Goal: Information Seeking & Learning: Learn about a topic

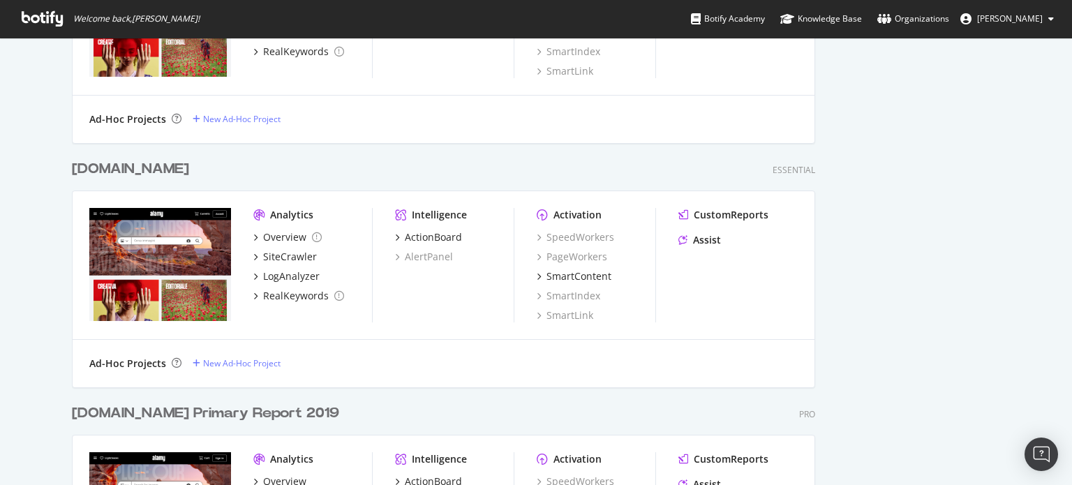
scroll to position [907, 0]
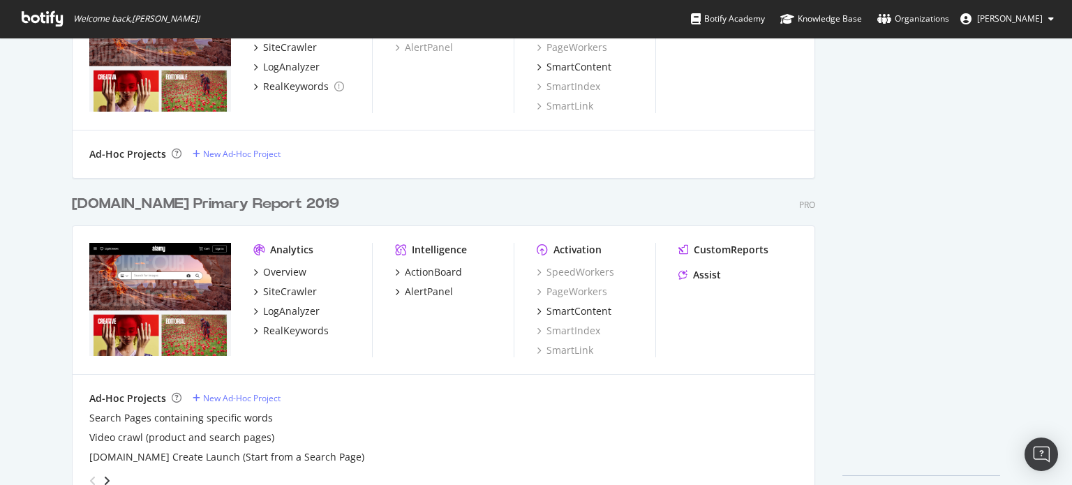
click at [215, 203] on div "[DOMAIN_NAME] Primary Report 2019" at bounding box center [205, 204] width 267 height 20
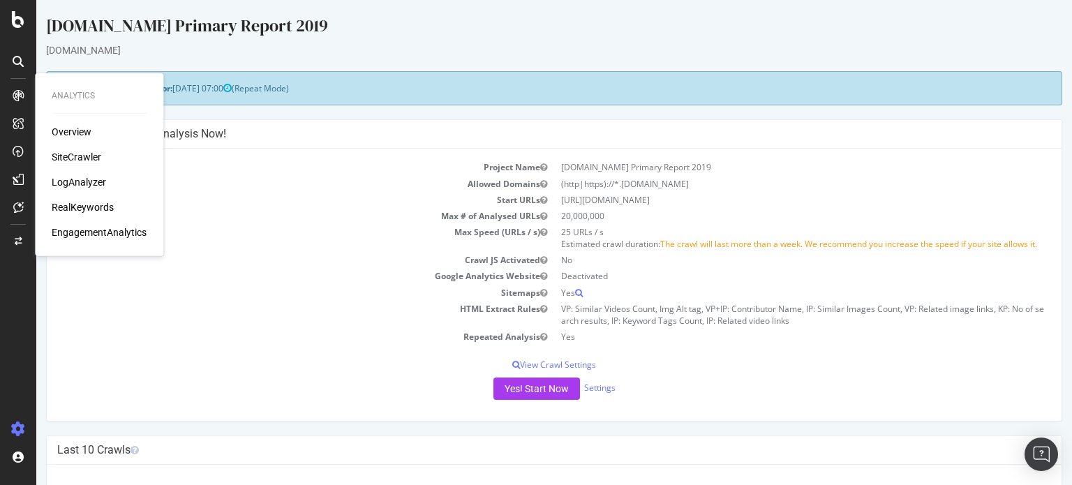
click at [78, 162] on div "SiteCrawler" at bounding box center [77, 157] width 50 height 14
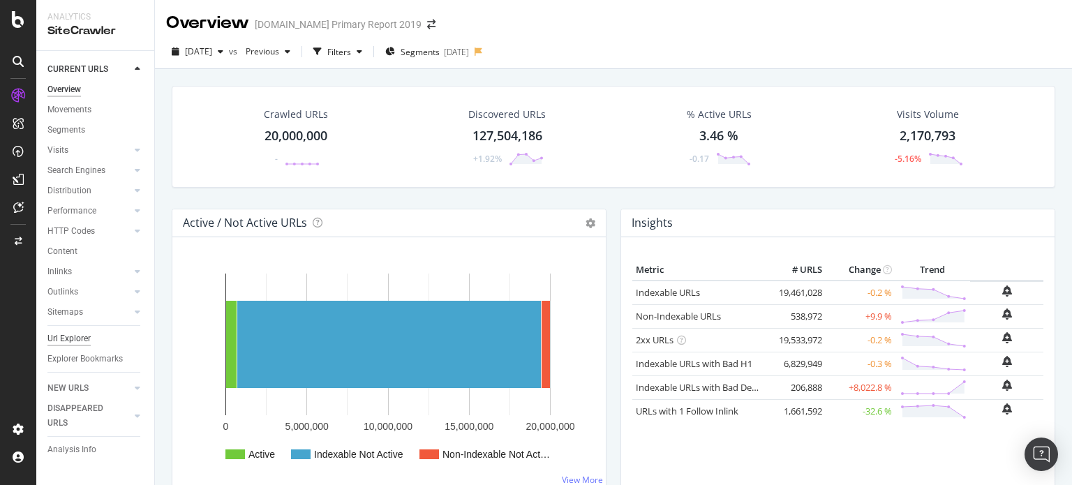
click at [82, 340] on div "Url Explorer" at bounding box center [68, 338] width 43 height 15
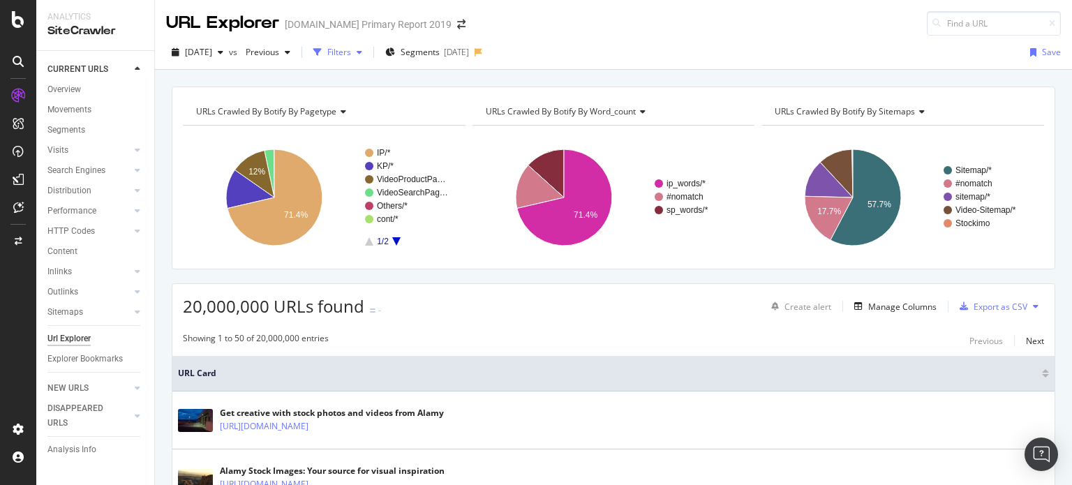
click at [351, 58] on div "Filters" at bounding box center [339, 52] width 24 height 12
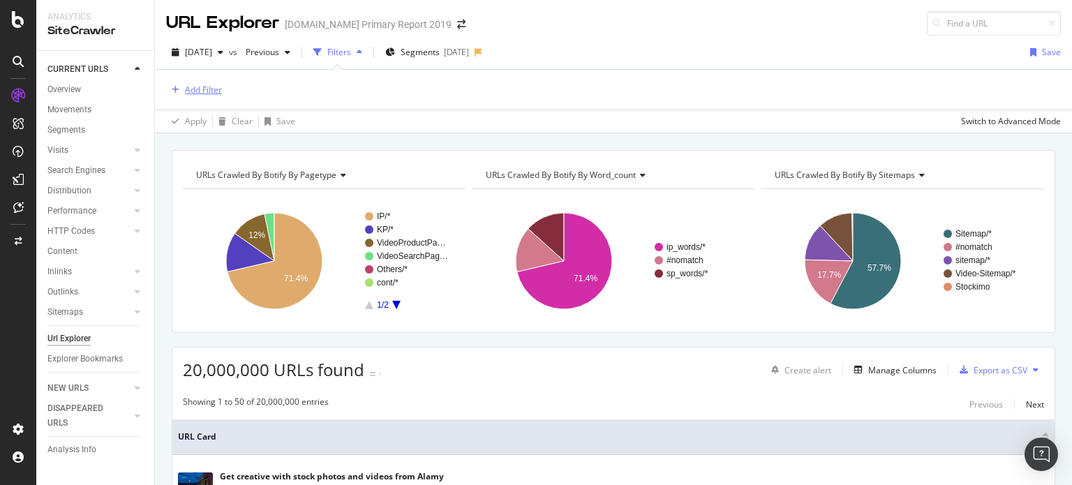
click at [204, 88] on div "Add Filter" at bounding box center [203, 90] width 37 height 12
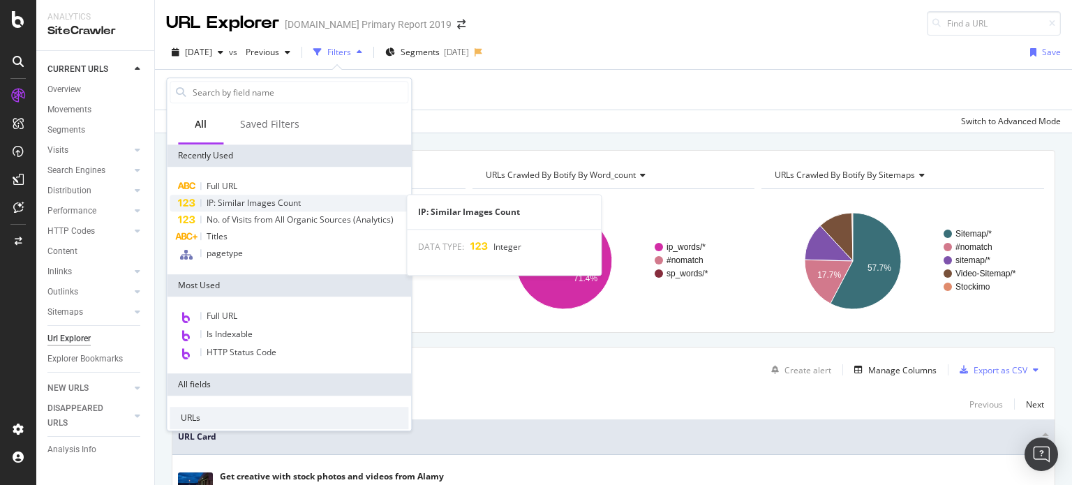
click at [244, 198] on span "IP: Similar Images Count" at bounding box center [254, 203] width 94 height 12
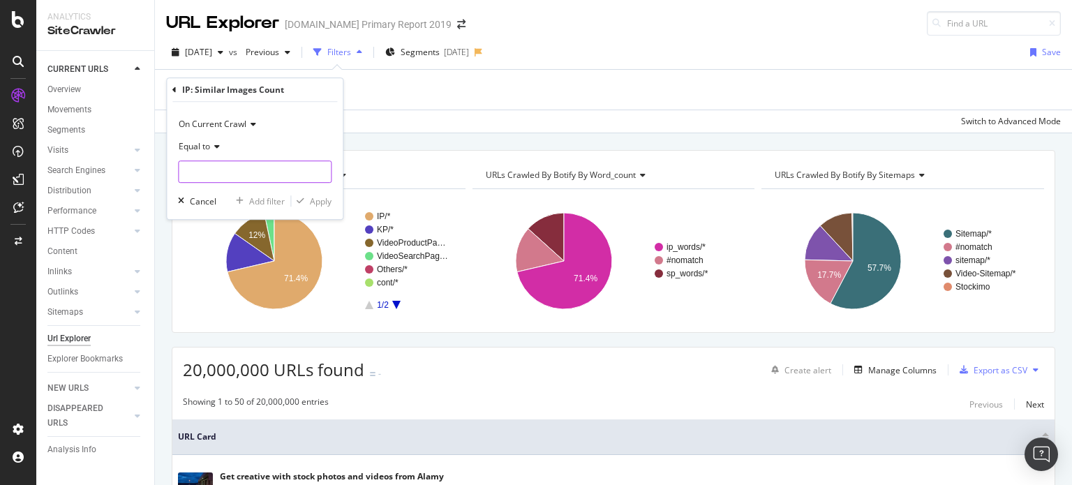
click at [216, 167] on input "number" at bounding box center [255, 172] width 154 height 22
click at [209, 150] on span "Equal to" at bounding box center [194, 146] width 31 height 12
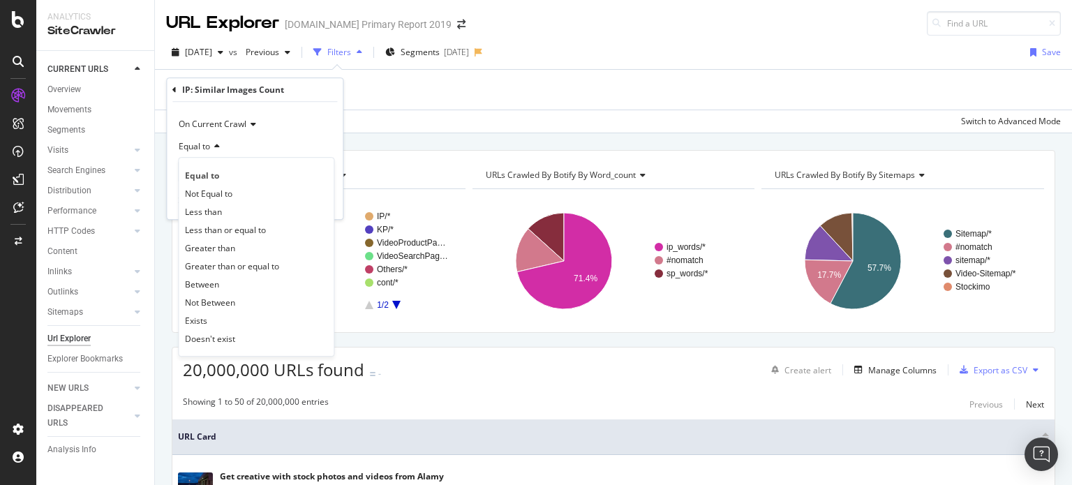
click at [282, 135] on div "Equal to" at bounding box center [255, 146] width 154 height 22
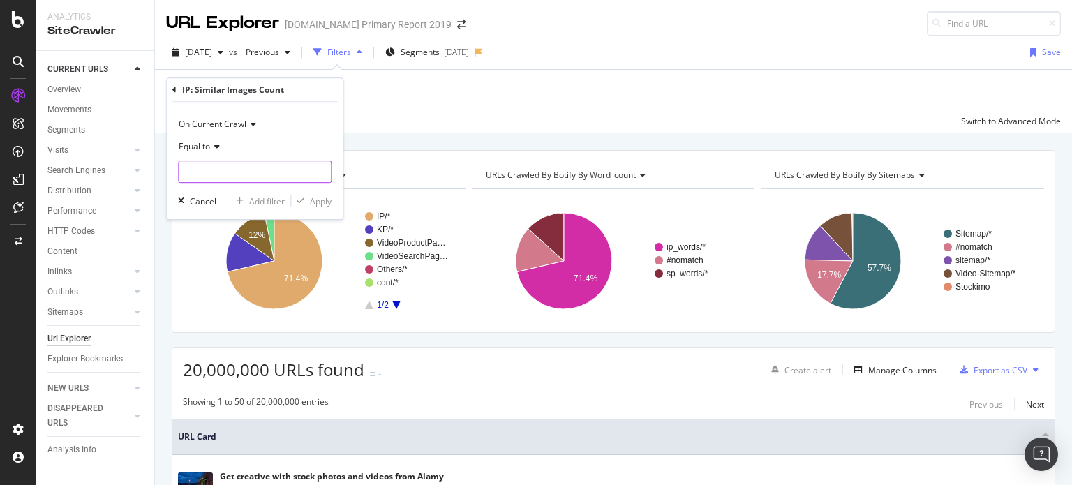
click at [228, 176] on input "number" at bounding box center [255, 172] width 154 height 22
type input "1"
click at [304, 203] on icon "button" at bounding box center [301, 201] width 8 height 8
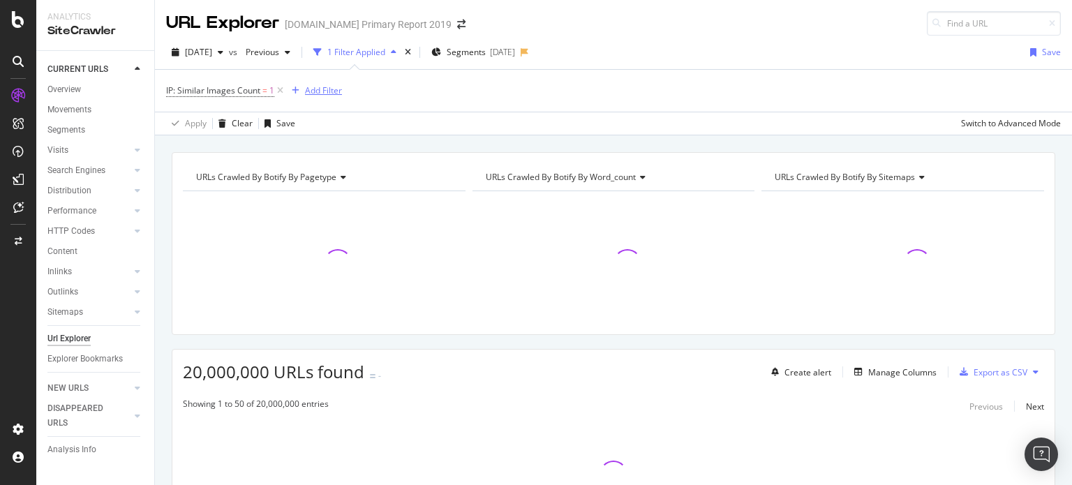
click at [323, 90] on div "Add Filter" at bounding box center [323, 90] width 37 height 12
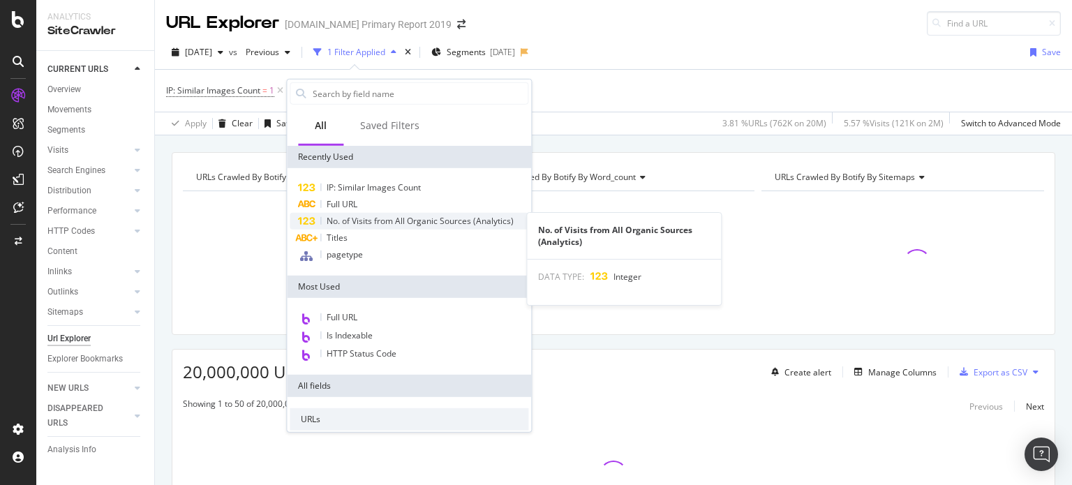
click at [341, 218] on span "No. of Visits from All Organic Sources (Analytics)" at bounding box center [420, 221] width 187 height 12
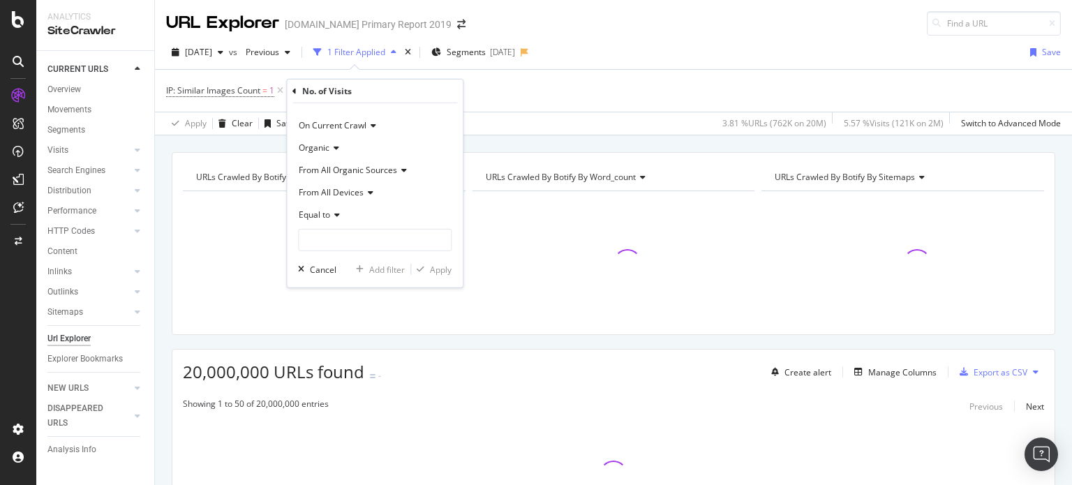
click at [476, 91] on div "IP: Similar Images Count = 1 Add Filter" at bounding box center [613, 91] width 895 height 42
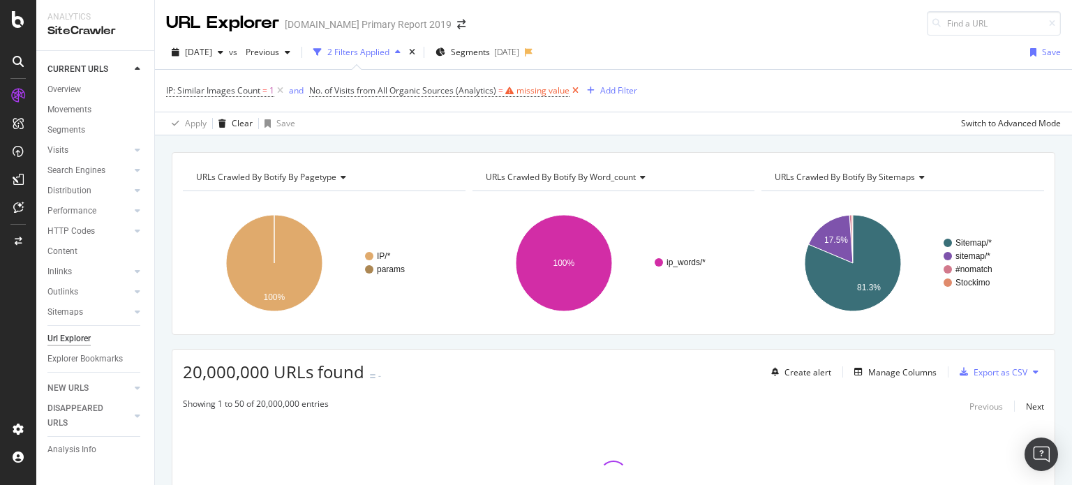
click at [571, 86] on icon at bounding box center [575, 91] width 12 height 14
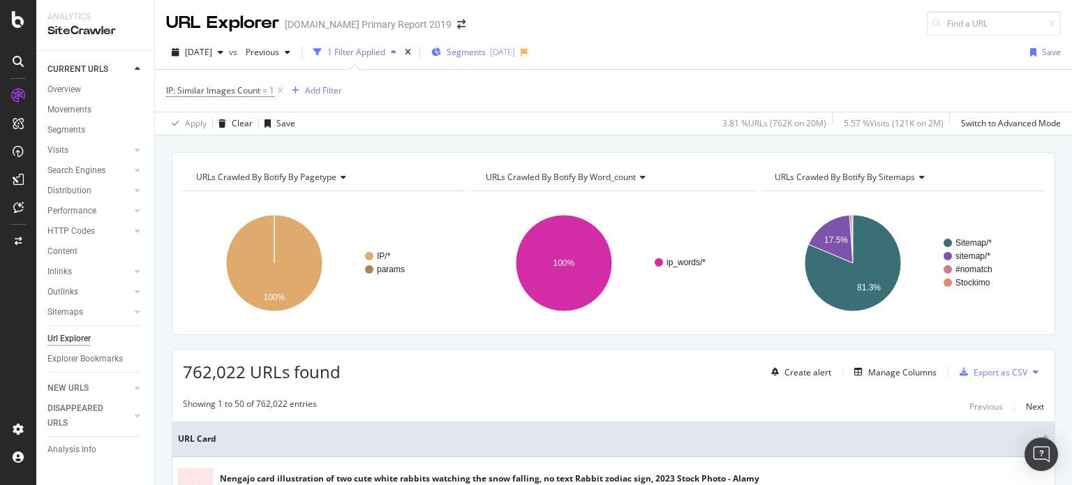
click at [483, 59] on div "Segments [DATE]" at bounding box center [473, 52] width 84 height 21
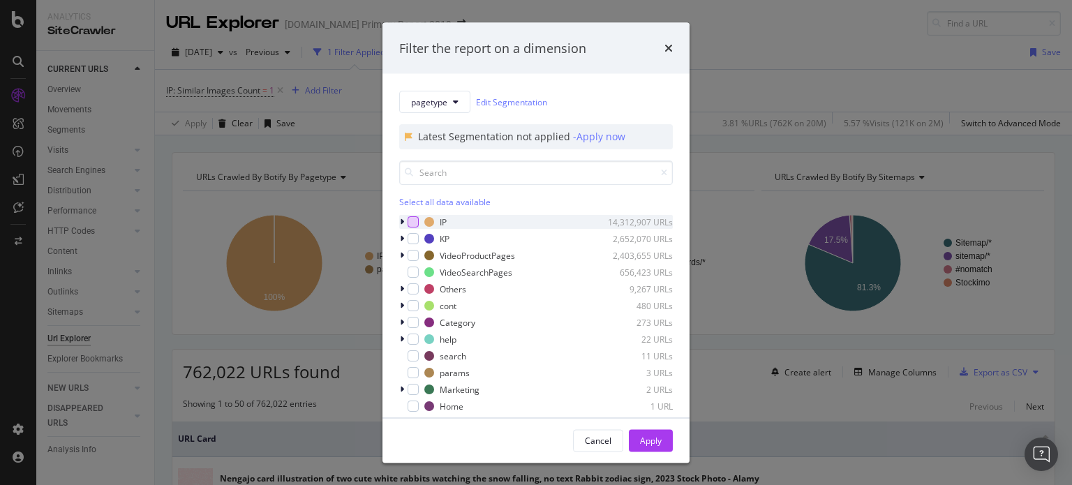
click at [415, 225] on div "modal" at bounding box center [413, 221] width 11 height 11
click at [650, 436] on div "Apply" at bounding box center [651, 440] width 22 height 12
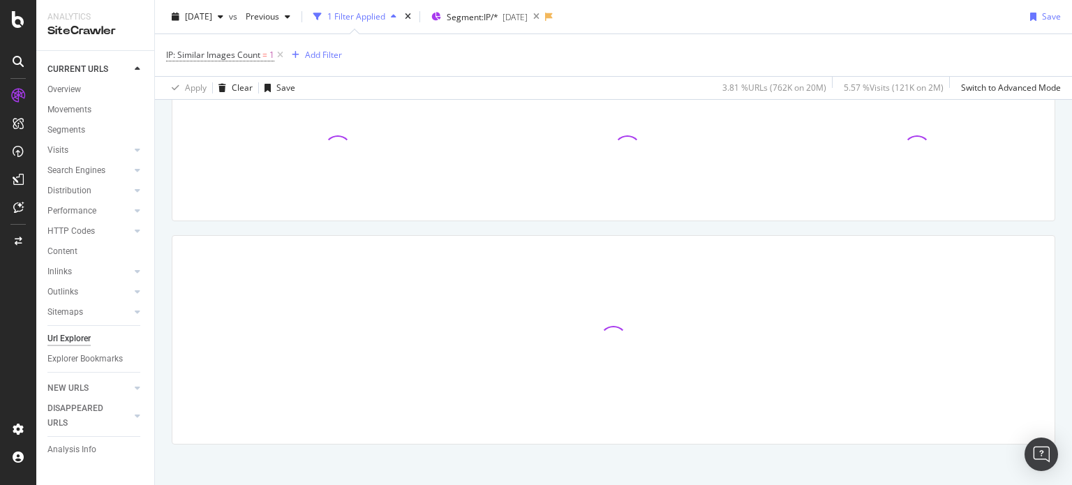
scroll to position [121, 0]
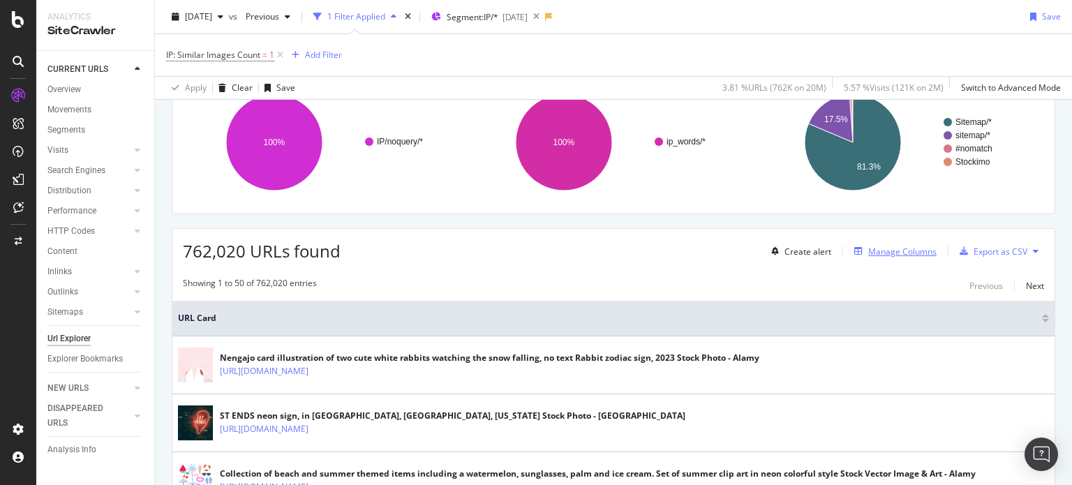
click at [886, 252] on div "Manage Columns" at bounding box center [902, 252] width 68 height 12
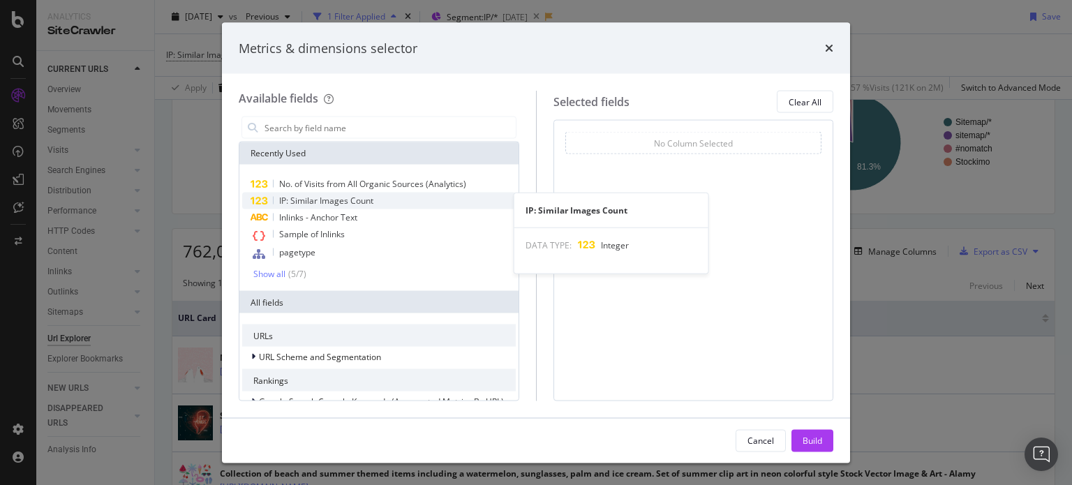
click at [322, 200] on span "IP: Similar Images Count" at bounding box center [326, 201] width 94 height 12
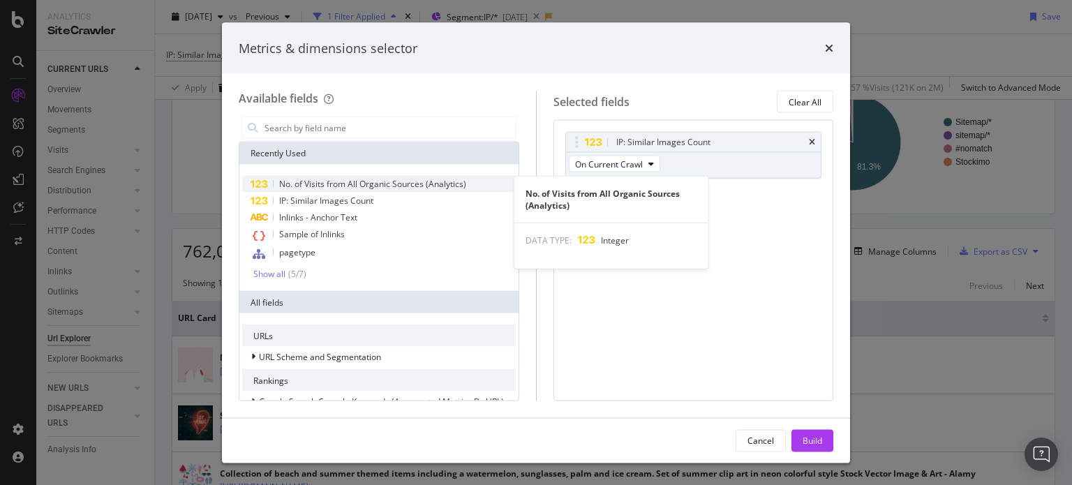
click at [338, 179] on span "No. of Visits from All Organic Sources (Analytics)" at bounding box center [372, 184] width 187 height 12
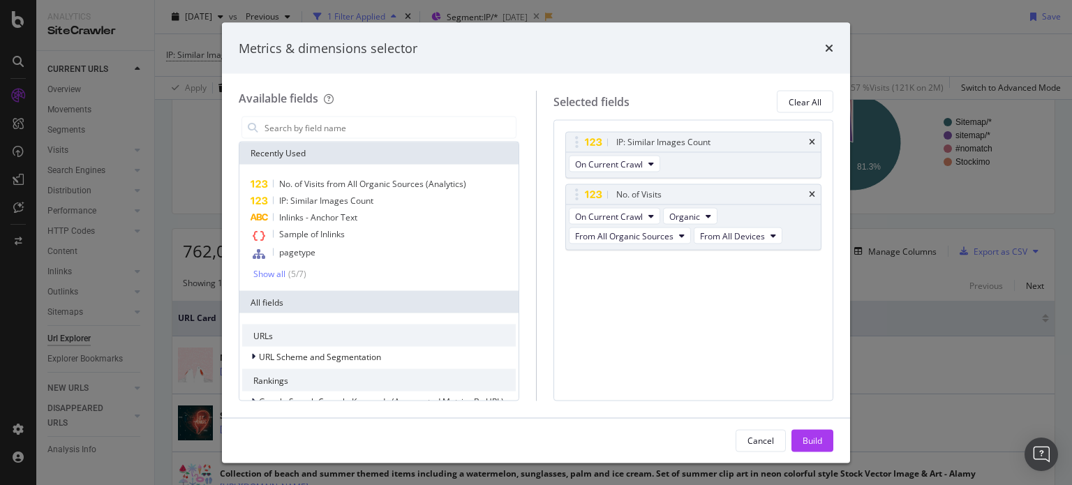
drag, startPoint x: 798, startPoint y: 444, endPoint x: 798, endPoint y: 429, distance: 15.4
click at [798, 444] on button "Build" at bounding box center [812, 440] width 42 height 22
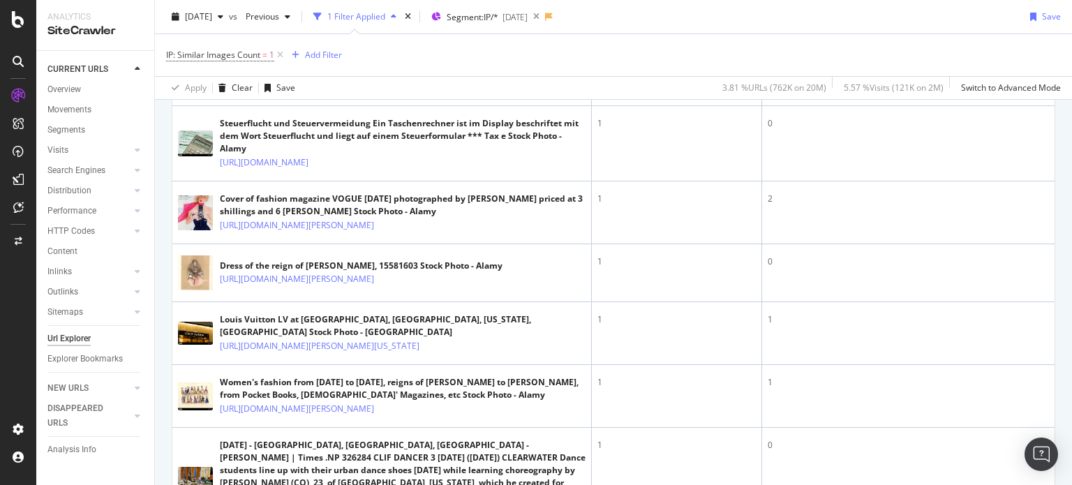
scroll to position [1237, 0]
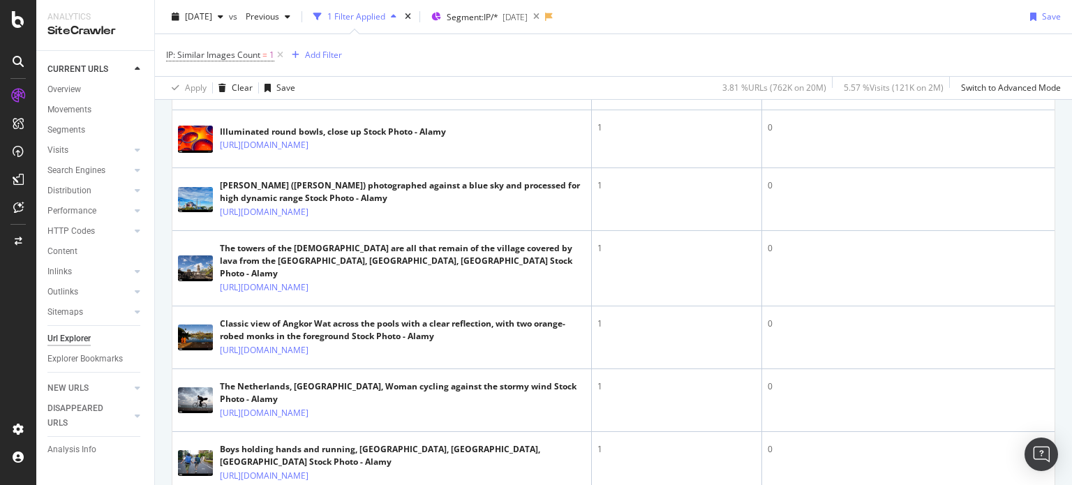
scroll to position [2145, 0]
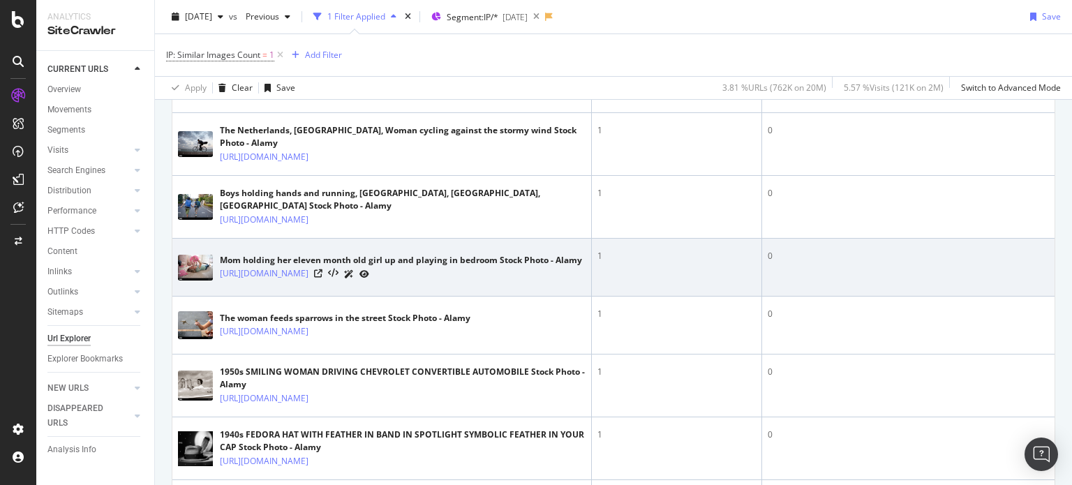
scroll to position [2703, 0]
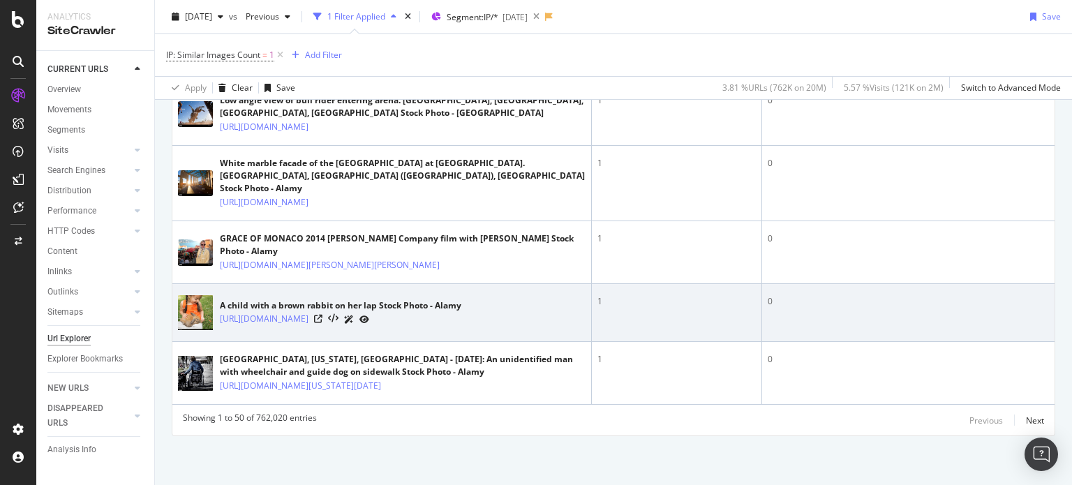
scroll to position [3961, 0]
click at [322, 315] on icon at bounding box center [318, 319] width 8 height 8
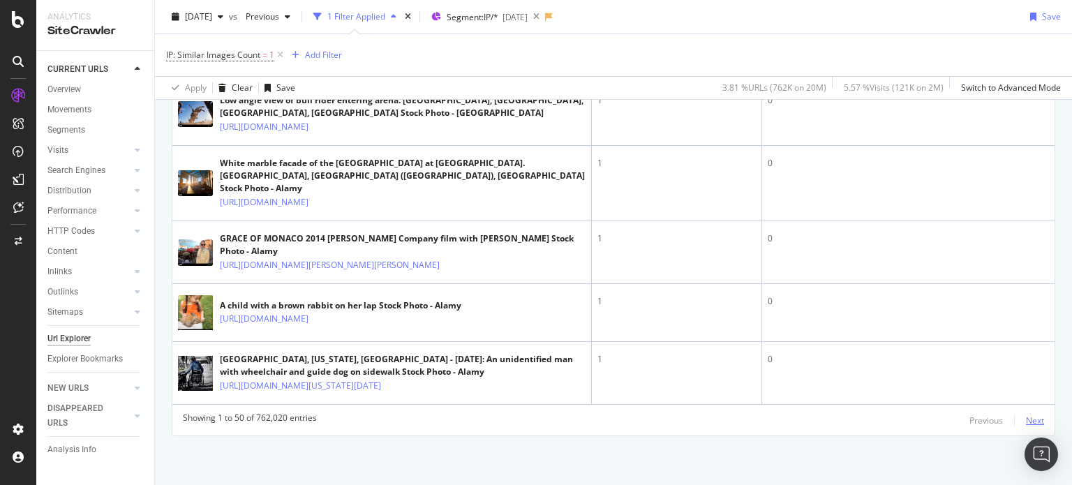
click at [1031, 417] on div "Next" at bounding box center [1035, 421] width 18 height 12
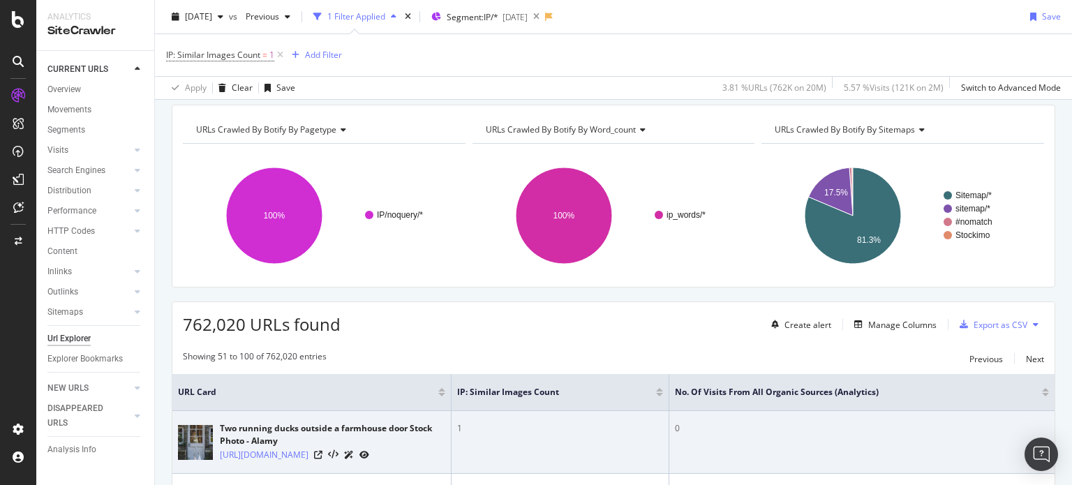
scroll to position [70, 0]
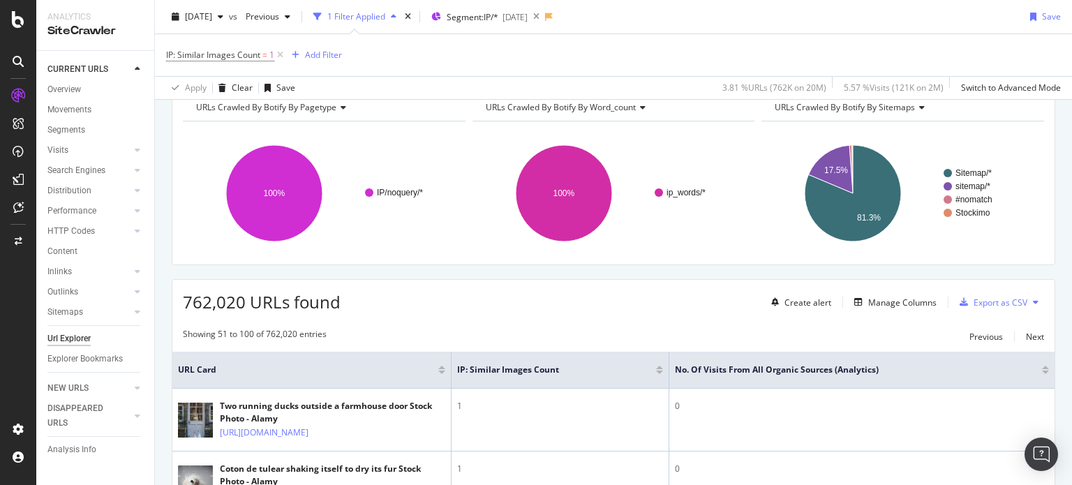
click at [1042, 372] on div at bounding box center [1045, 372] width 7 height 3
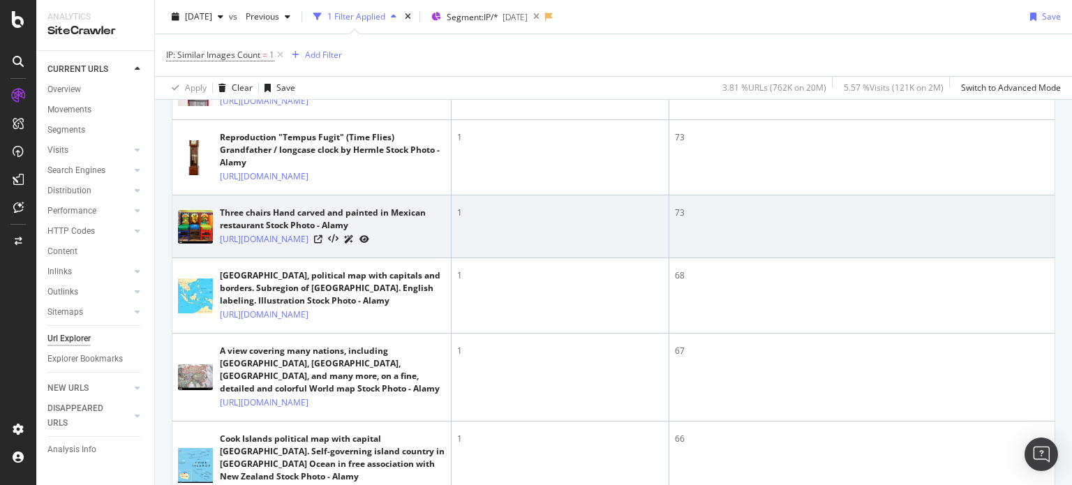
scroll to position [768, 0]
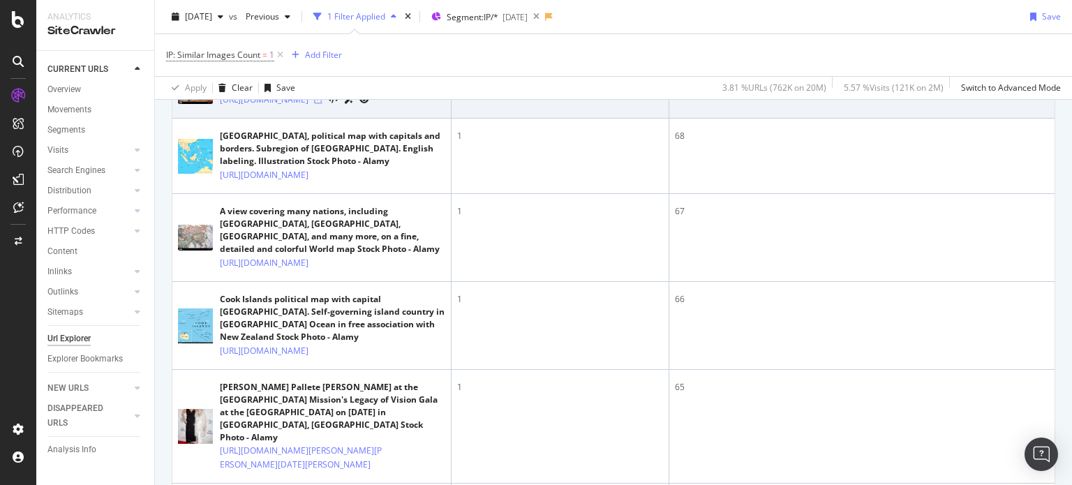
click at [322, 104] on icon at bounding box center [318, 100] width 8 height 8
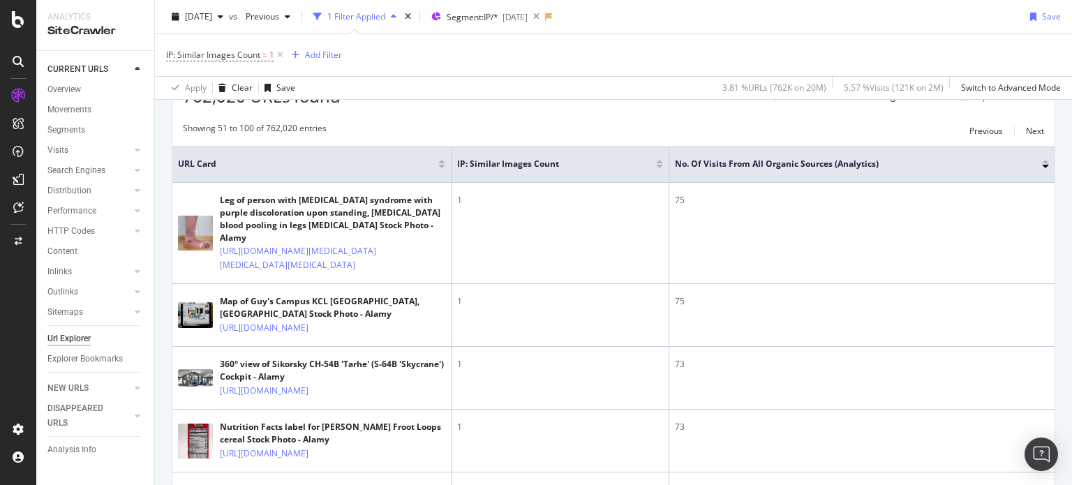
scroll to position [0, 0]
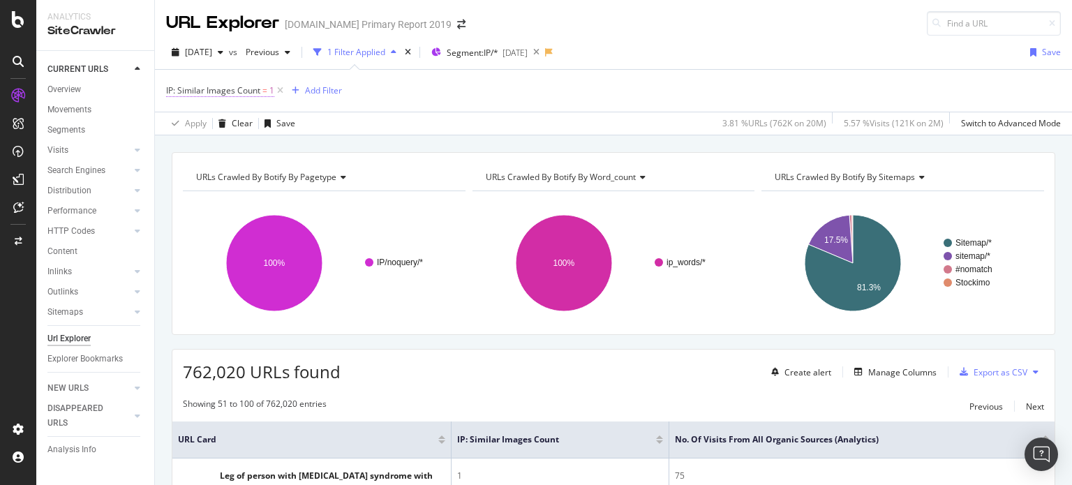
click at [242, 96] on span "IP: Similar Images Count = 1" at bounding box center [220, 90] width 108 height 13
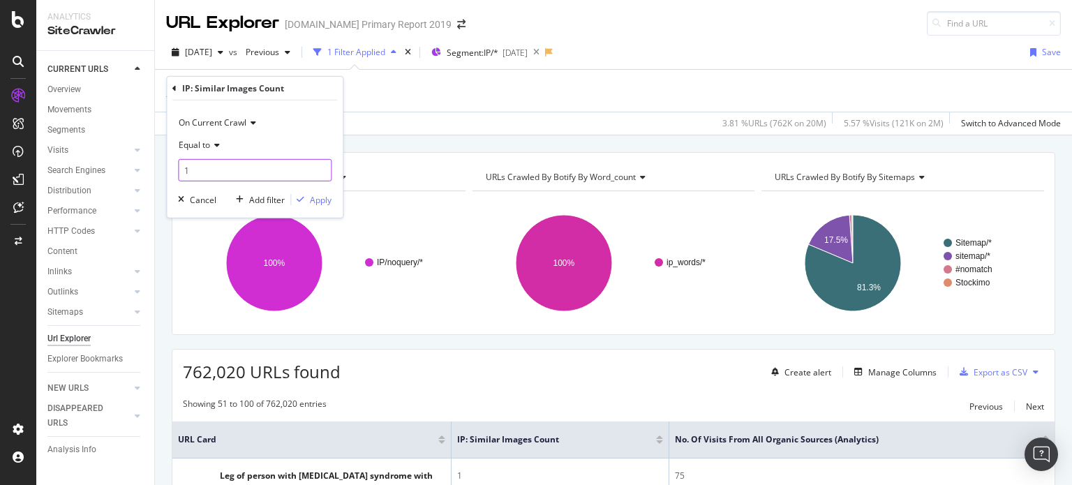
click at [205, 167] on input "1" at bounding box center [255, 170] width 154 height 22
type input "7"
click at [307, 195] on div "button" at bounding box center [300, 199] width 19 height 8
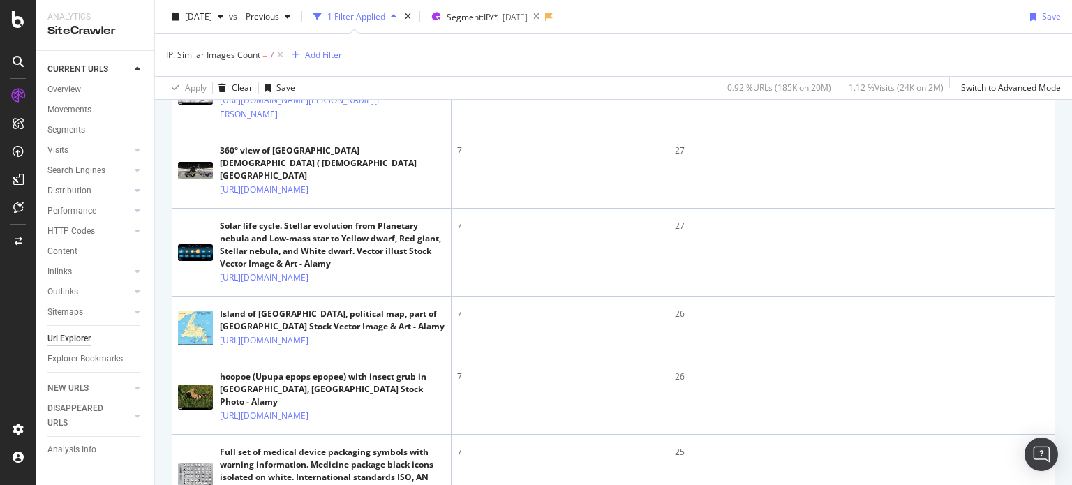
scroll to position [209, 0]
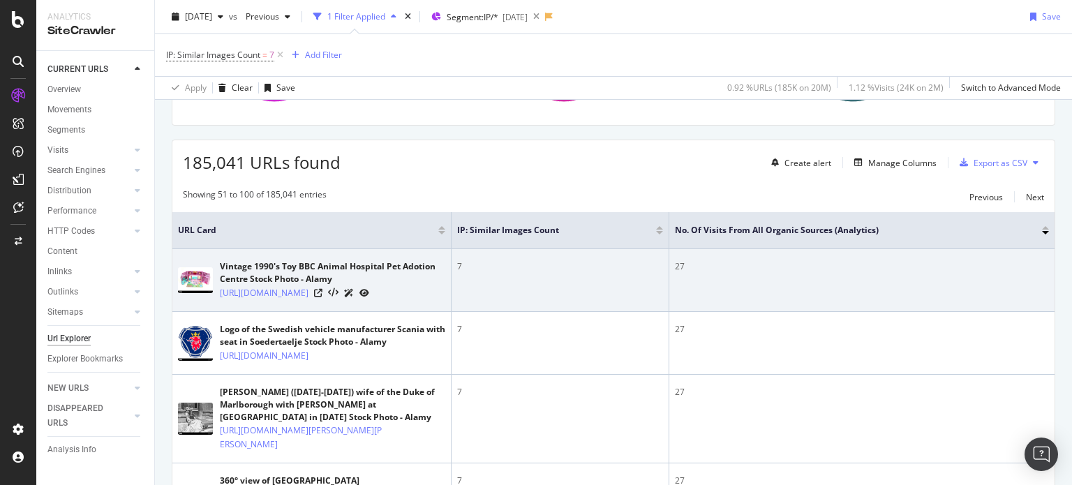
drag, startPoint x: 498, startPoint y: 333, endPoint x: 492, endPoint y: 325, distance: 10.5
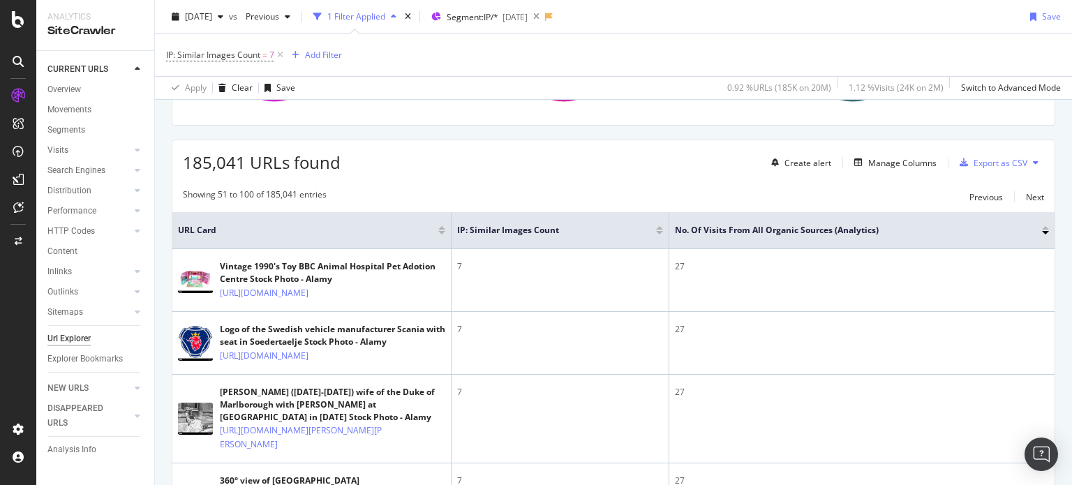
drag, startPoint x: 492, startPoint y: 325, endPoint x: 452, endPoint y: 189, distance: 141.1
click at [452, 189] on div "Showing 51 to 100 of 185,041 entries Previous Next" at bounding box center [613, 196] width 882 height 17
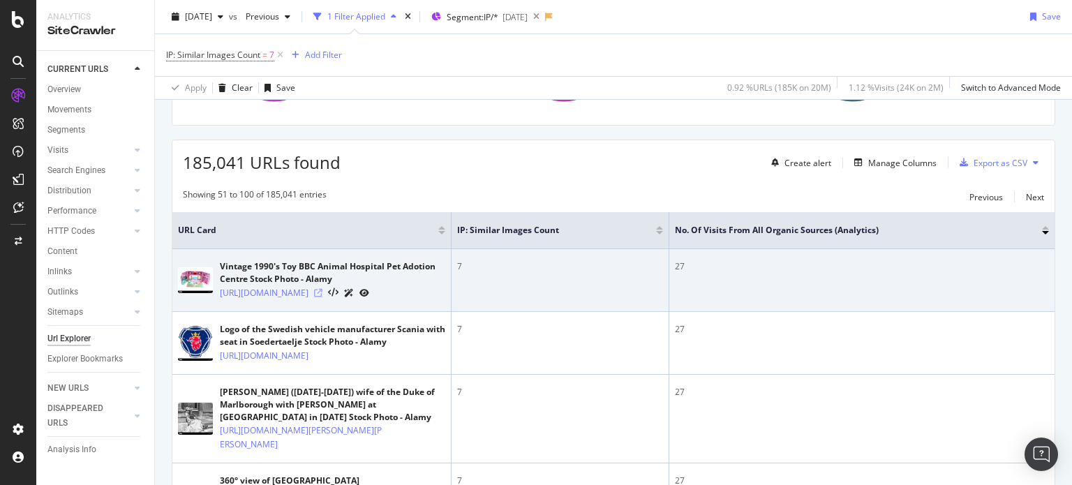
click at [322, 297] on icon at bounding box center [318, 293] width 8 height 8
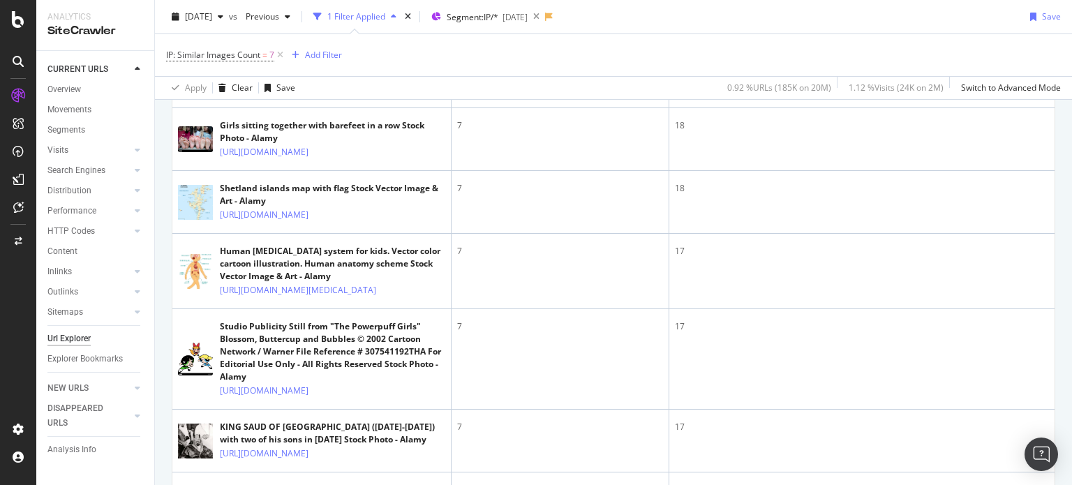
scroll to position [3559, 0]
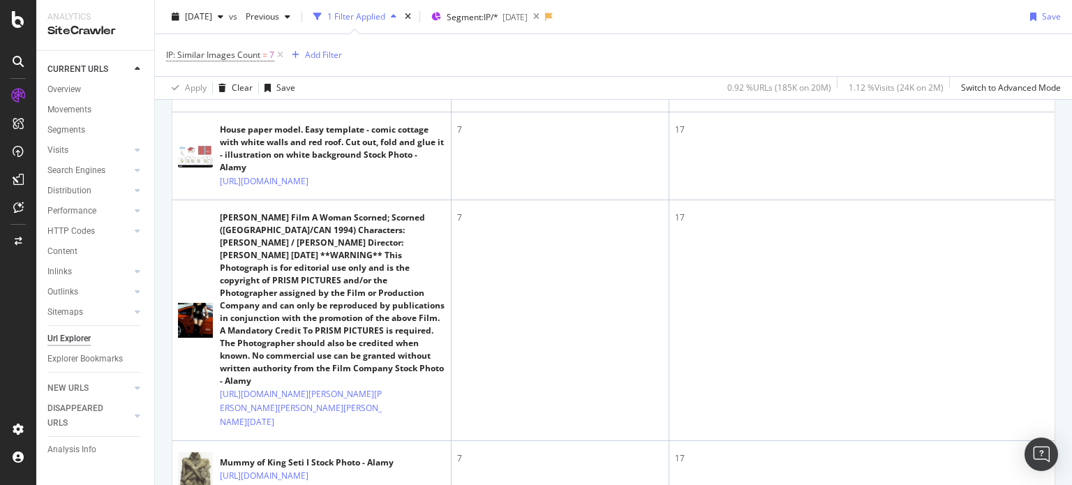
scroll to position [3978, 0]
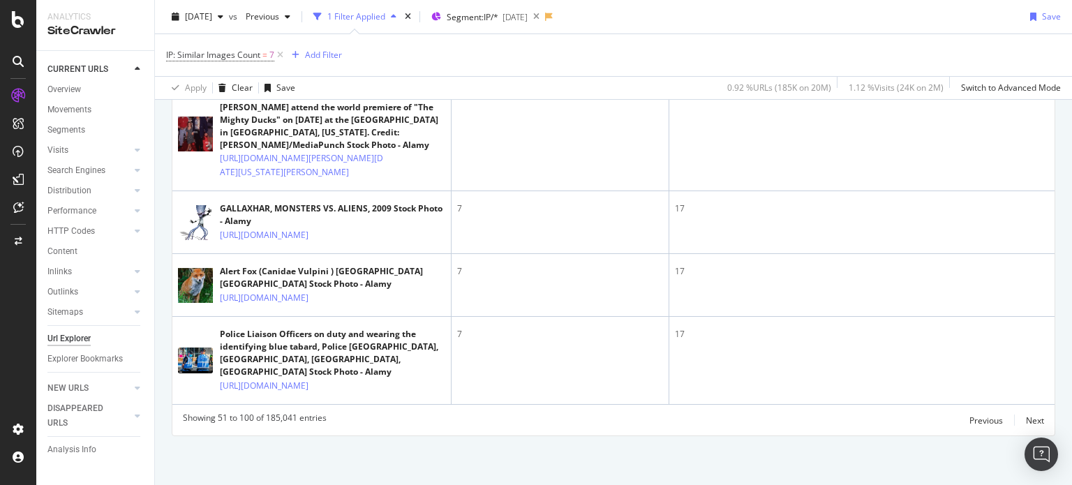
scroll to position [4466, 0]
